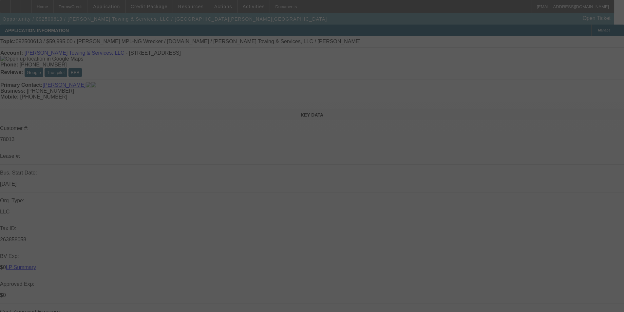
select select "0"
select select "2"
select select "0"
select select "6"
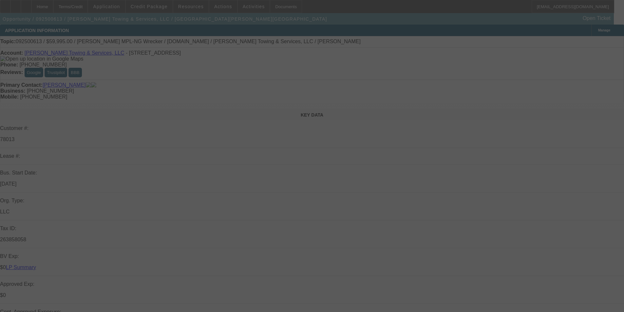
select select "0"
select select "2"
select select "0"
select select "6"
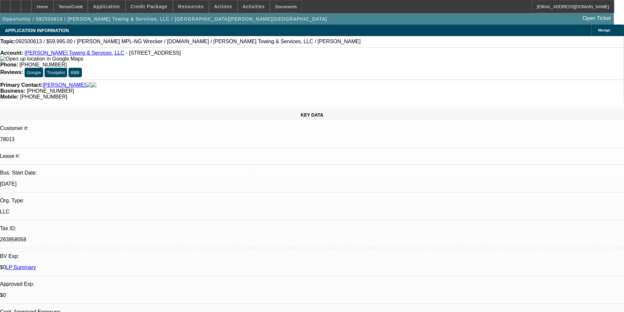
radio input "true"
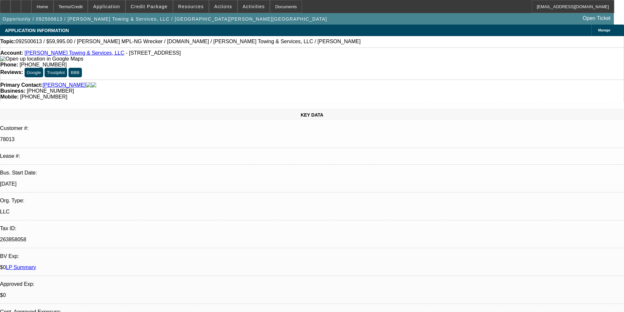
type textarea "DISC HNB DEAL, NO PAY HISTORY WITH BFC"
radio input "true"
